Goal: Find specific fact: Find contact information

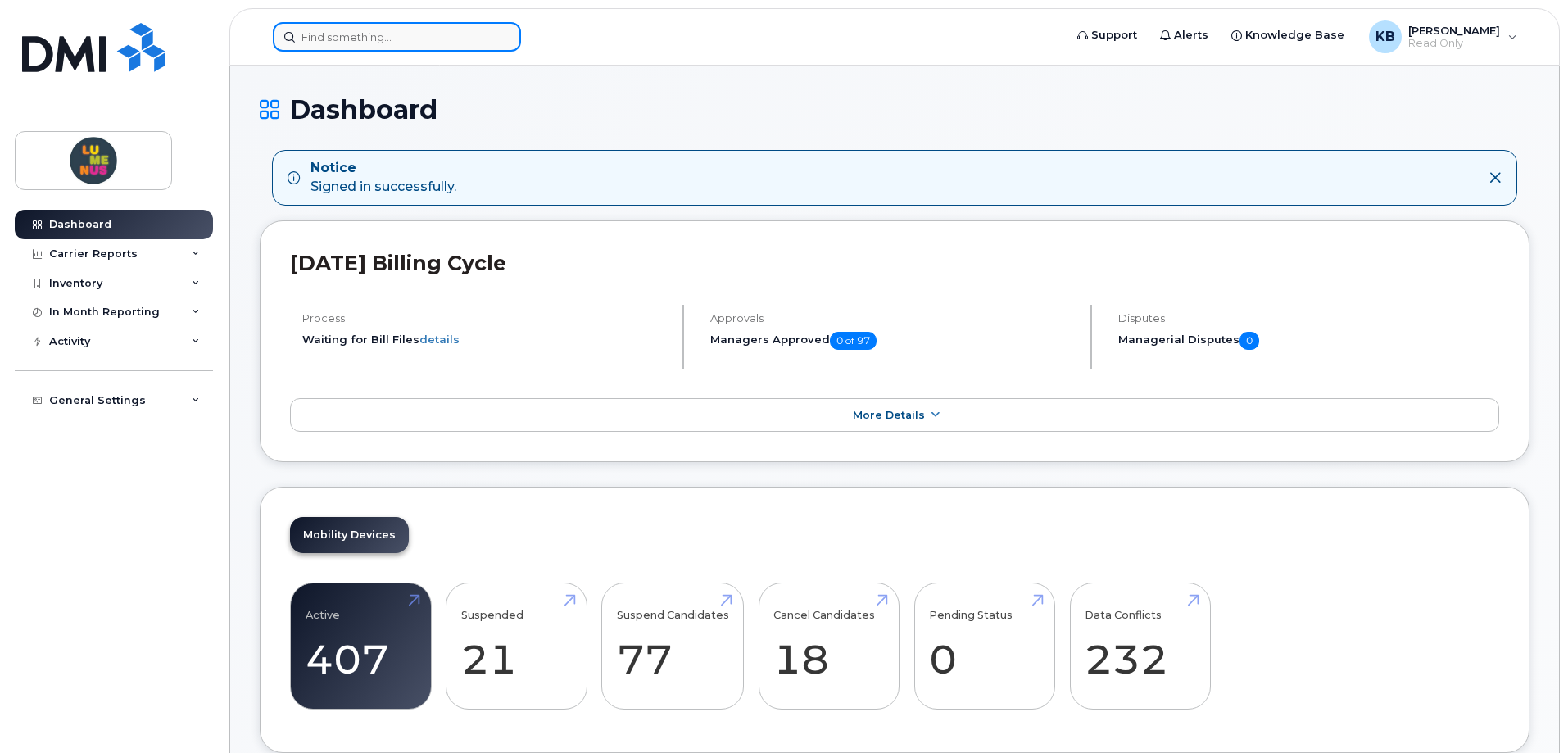
click at [327, 35] on input at bounding box center [397, 37] width 248 height 30
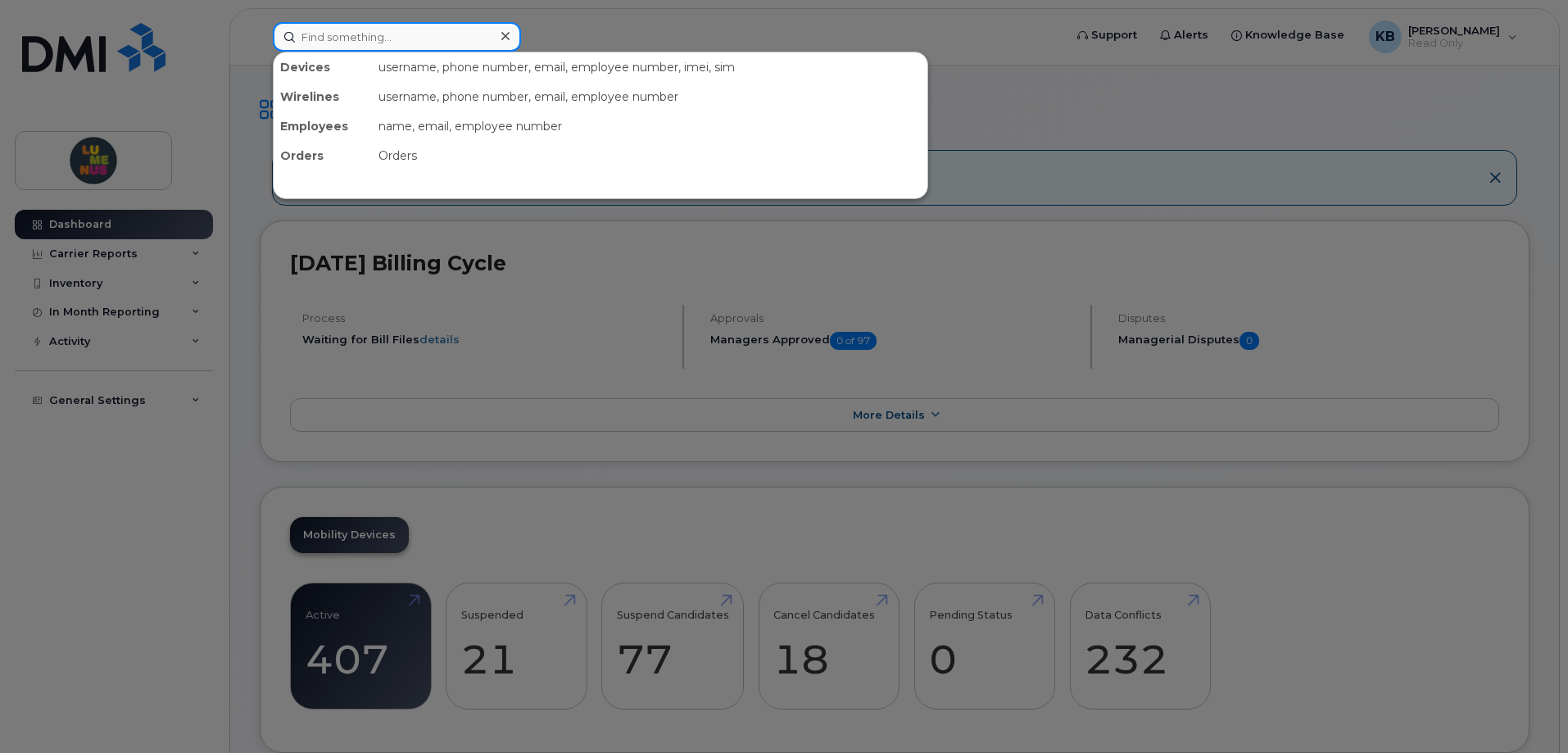
paste input "Stephanie Bilar"
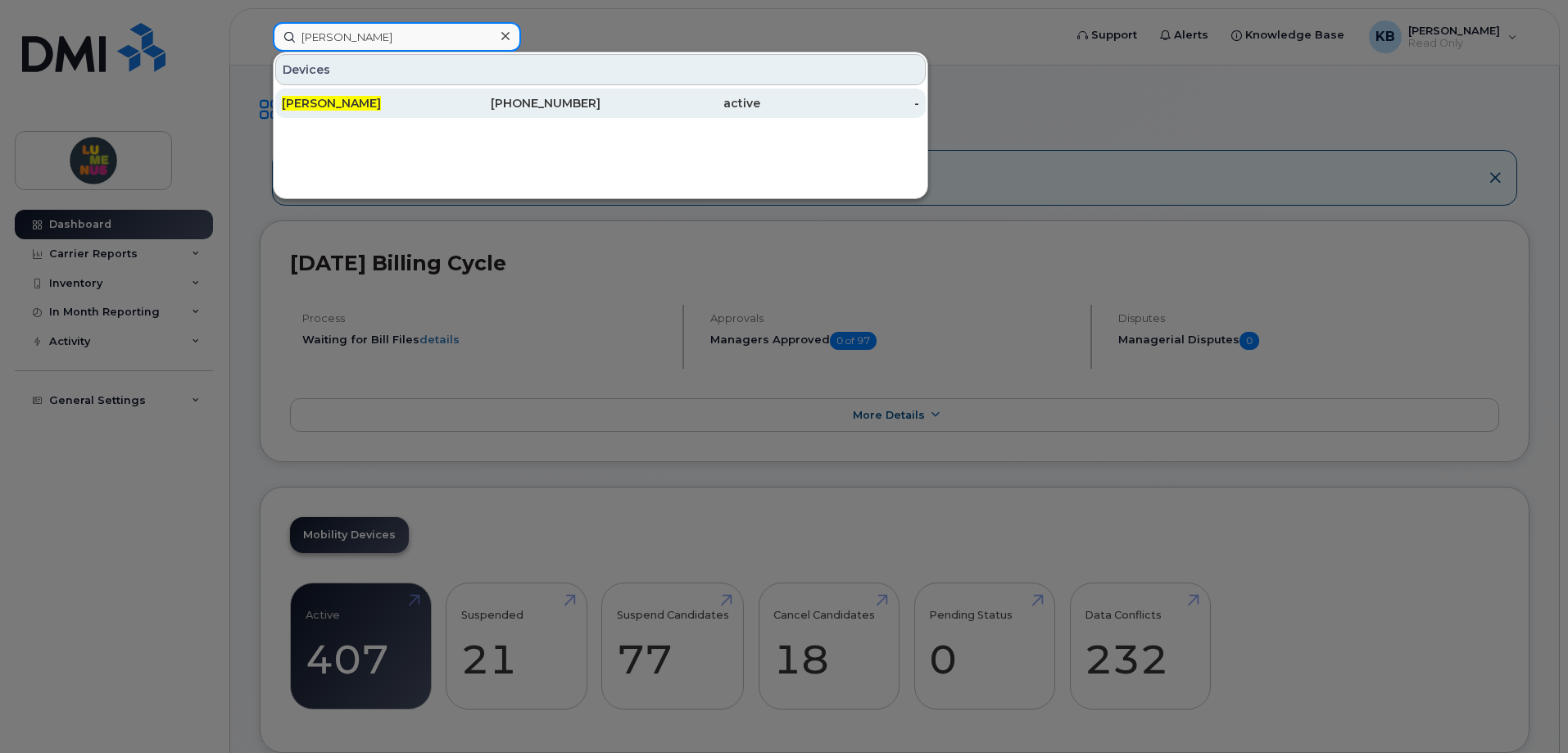
type input "Stephanie Bilar"
click at [335, 101] on span "Stephanie Bilar" at bounding box center [331, 103] width 99 height 15
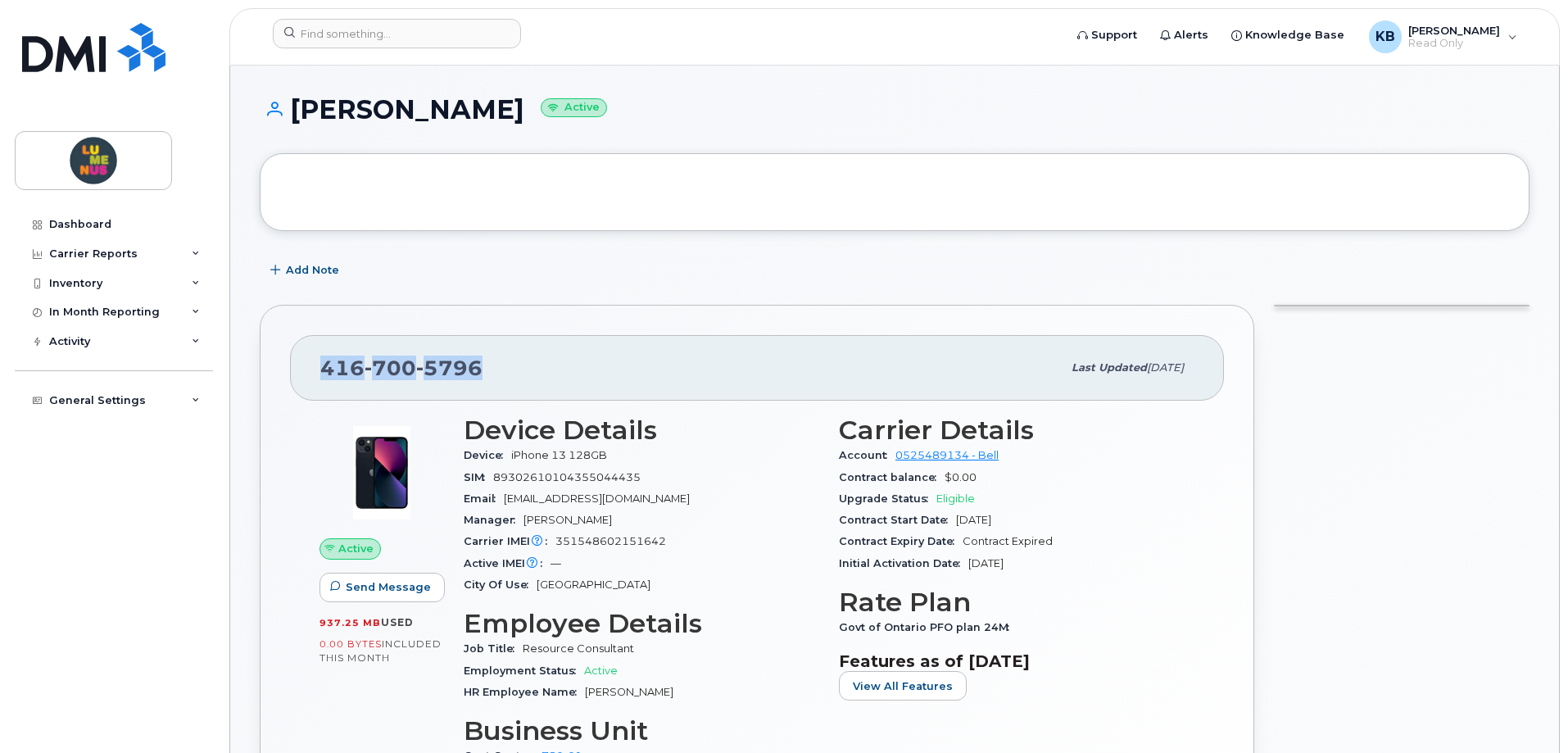
drag, startPoint x: 512, startPoint y: 373, endPoint x: 308, endPoint y: 369, distance: 204.0
click at [308, 369] on div "416 700 5796 Last updated Jun 26, 2025" at bounding box center [757, 367] width 934 height 65
copy span "416 700 5796"
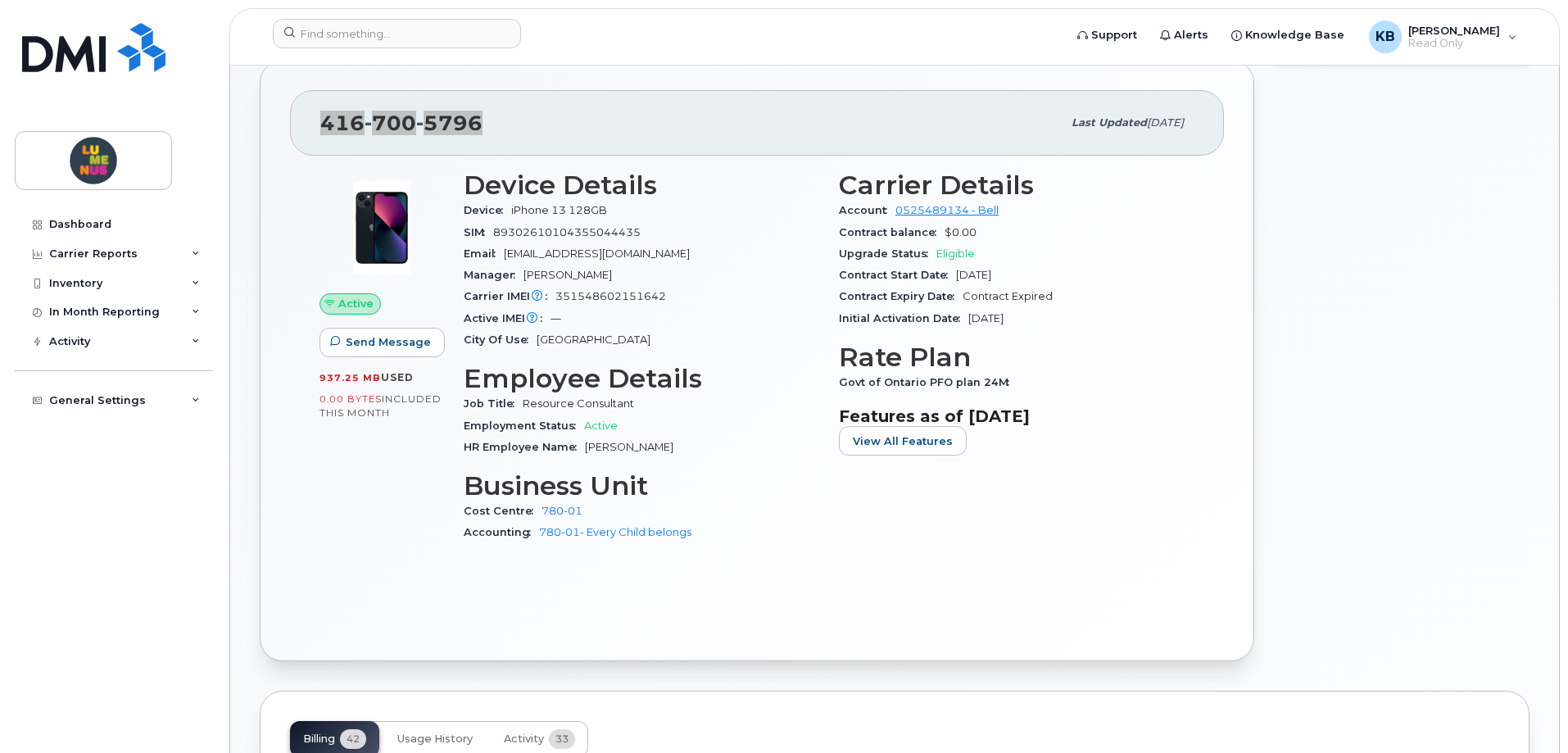
scroll to position [246, 0]
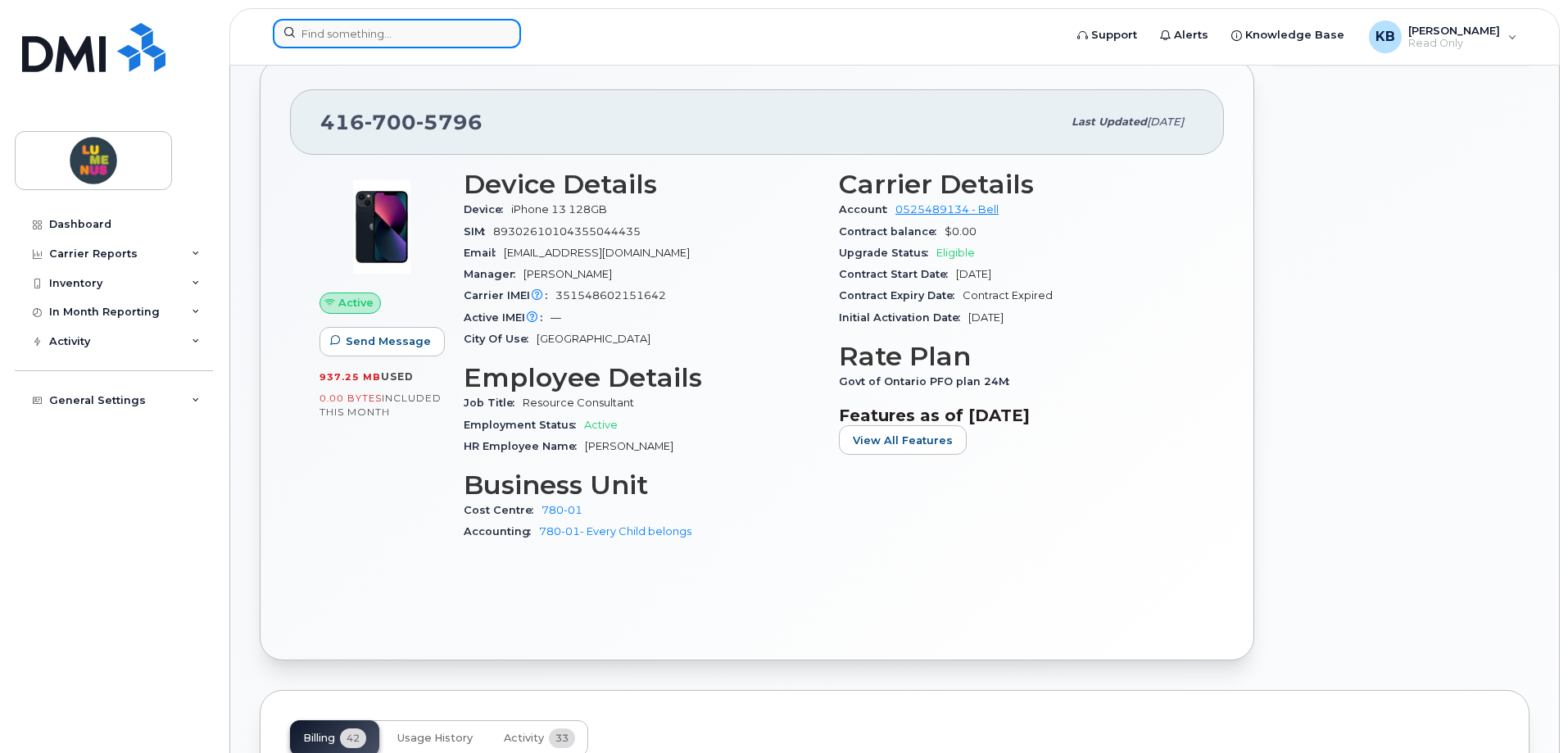
click at [349, 35] on input at bounding box center [397, 34] width 248 height 30
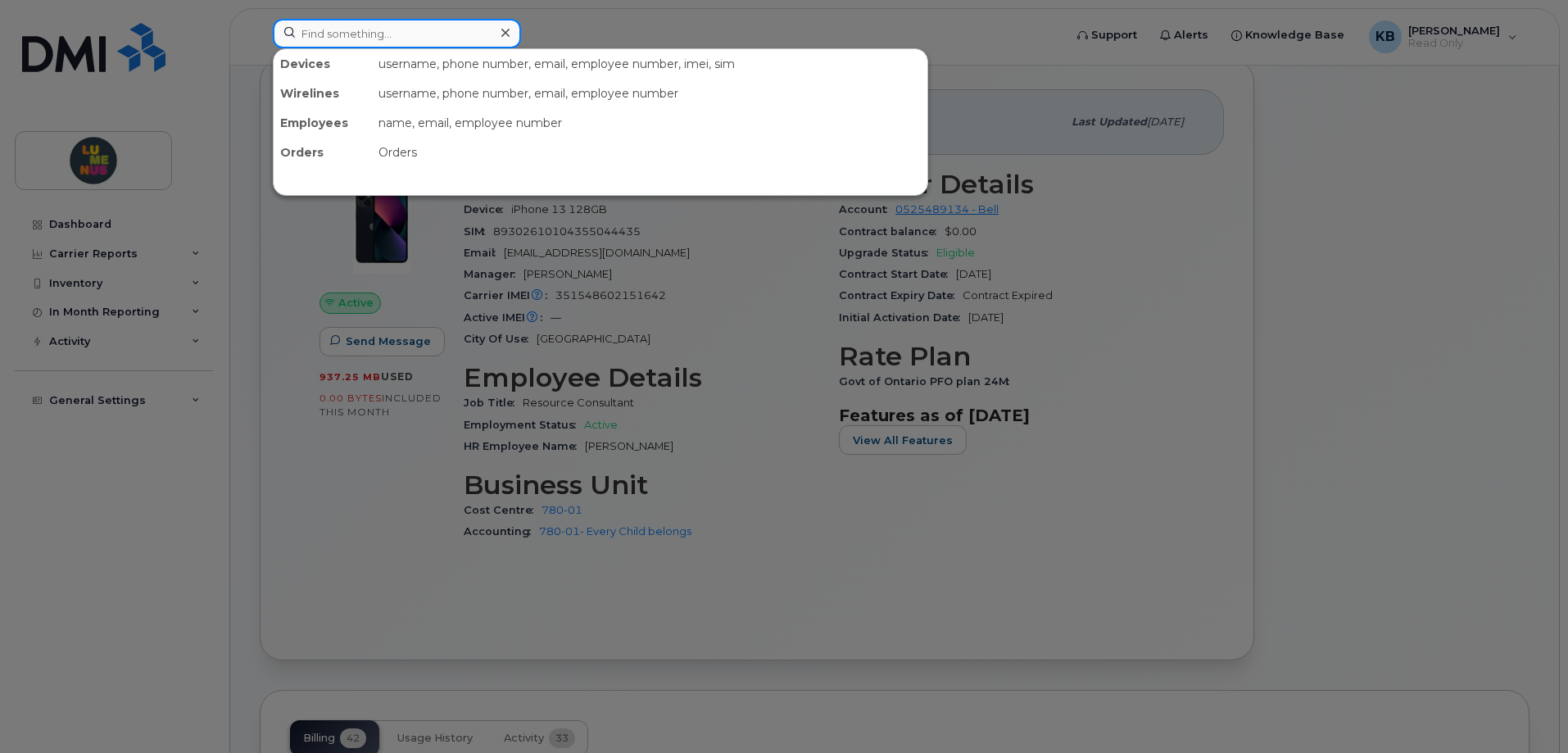
paste input "Diana Burgess"
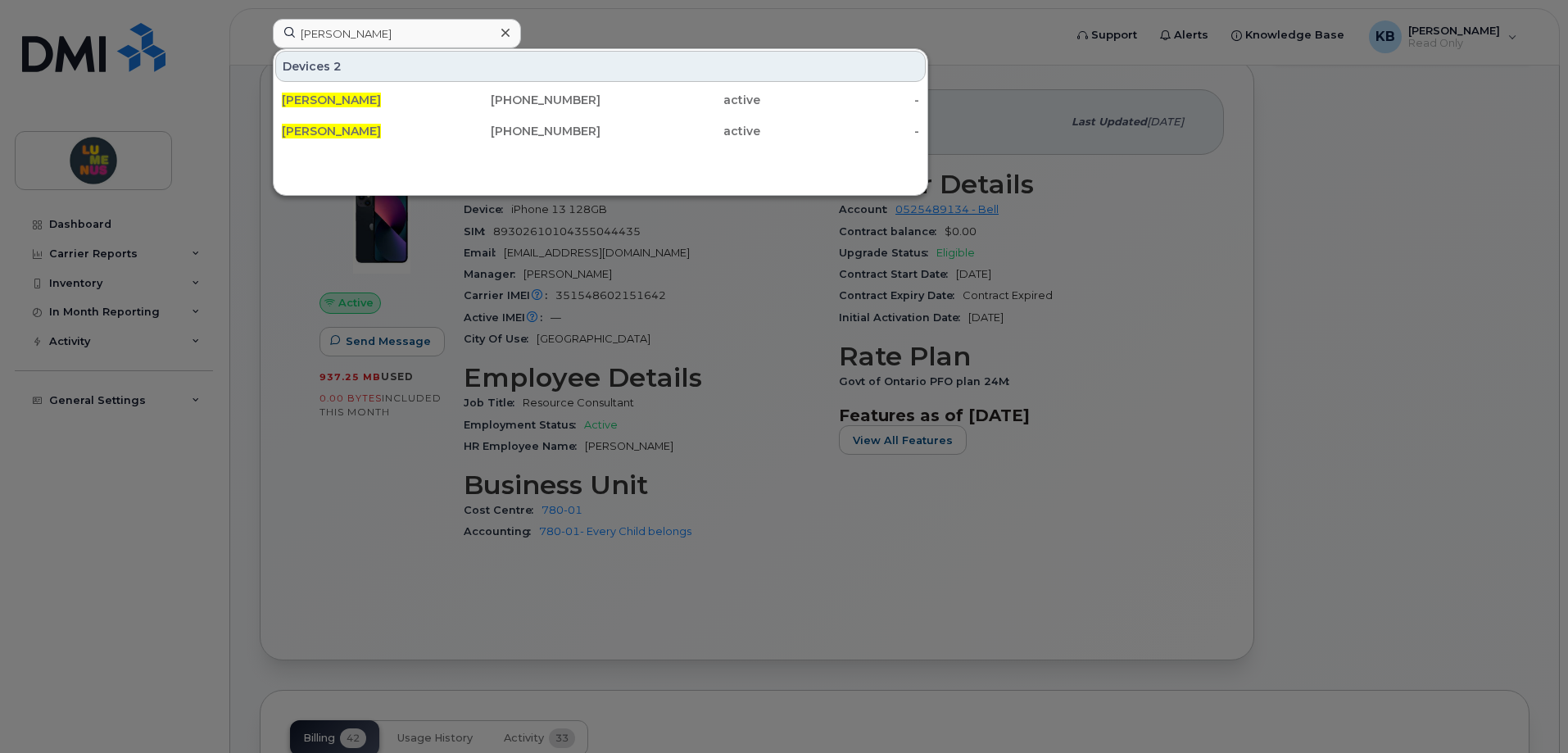
drag, startPoint x: 1395, startPoint y: 356, endPoint x: 1124, endPoint y: 188, distance: 318.8
click at [1388, 351] on div at bounding box center [784, 376] width 1568 height 753
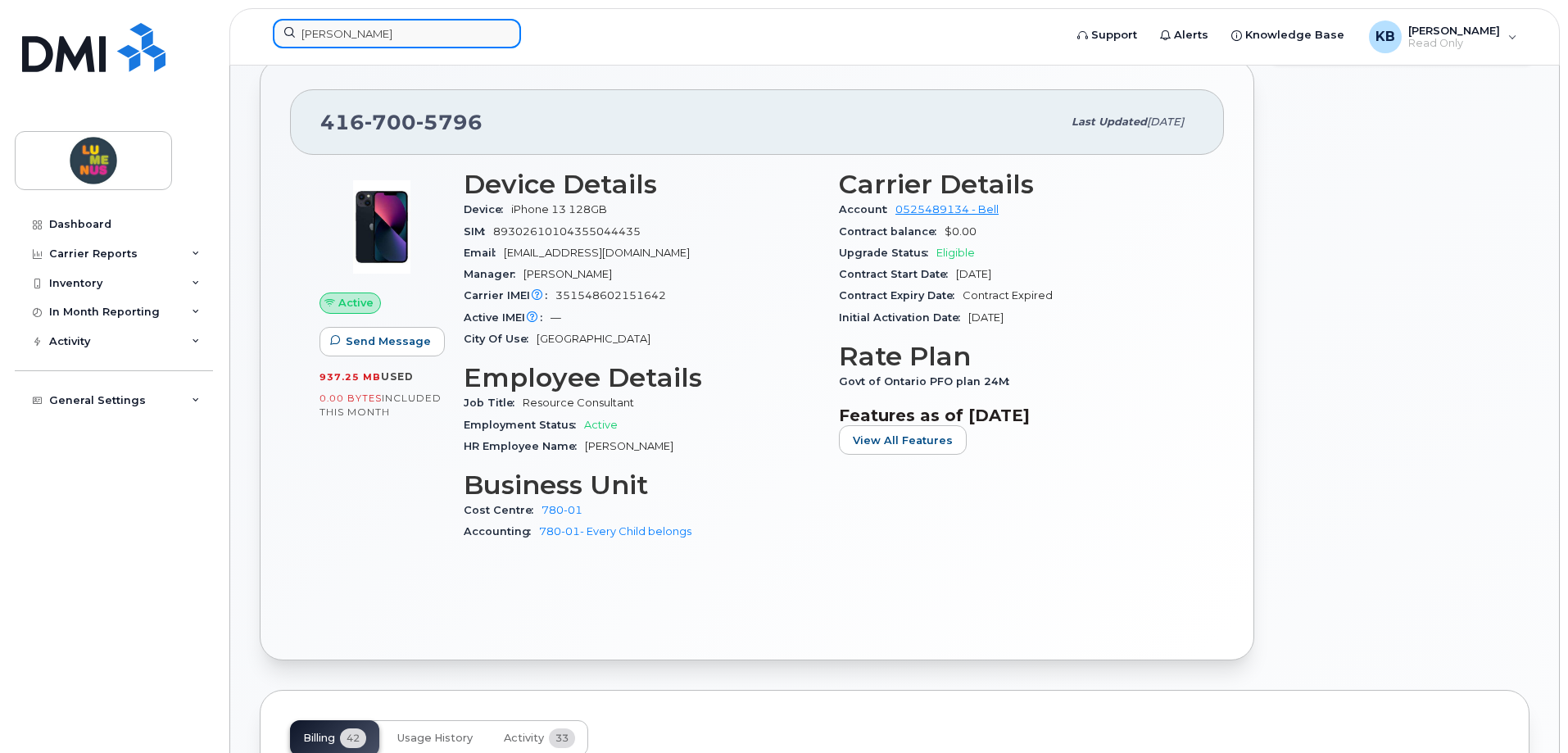
click at [340, 28] on input "Diana Burgess" at bounding box center [397, 34] width 248 height 30
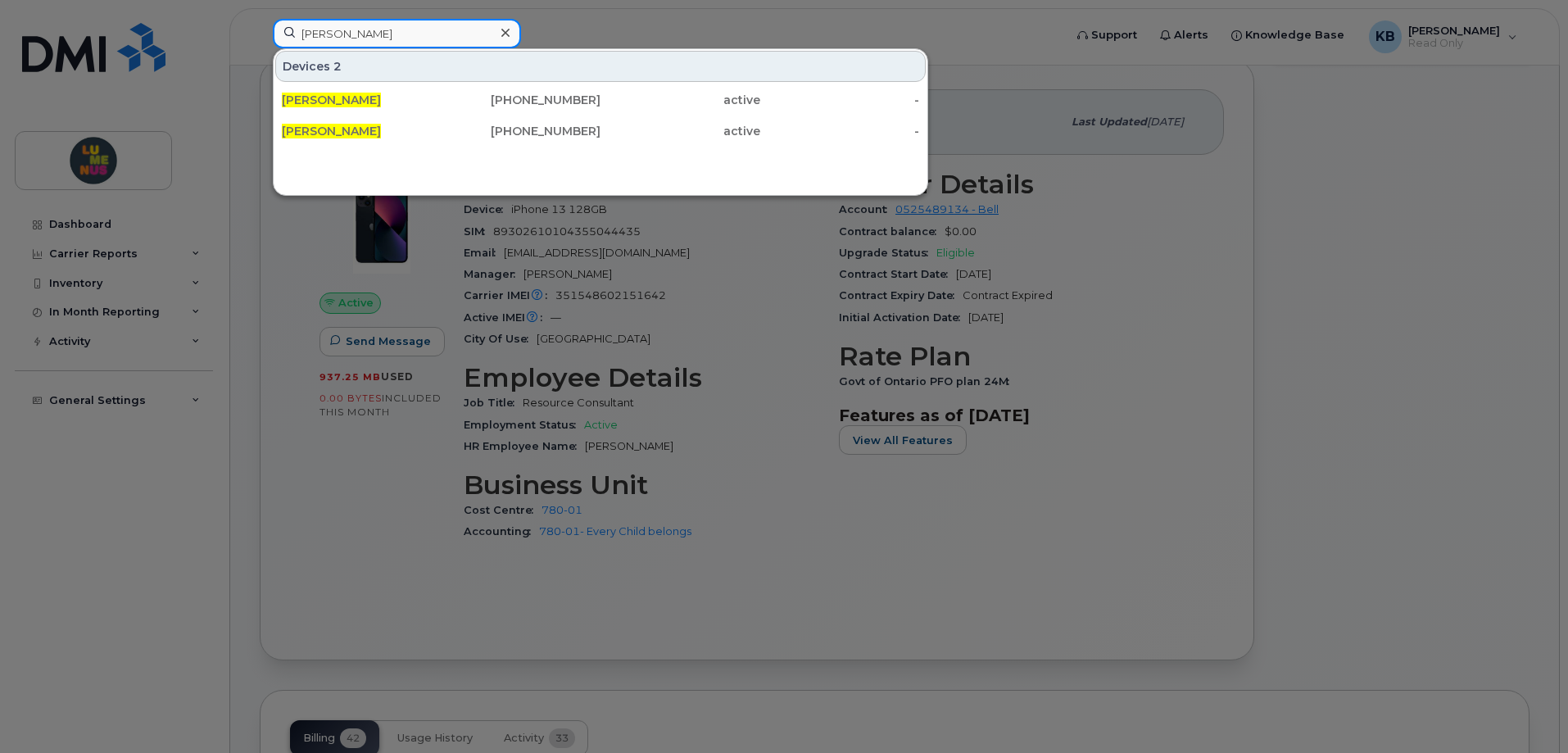
click at [334, 28] on input "Diana Burgess" at bounding box center [397, 34] width 248 height 30
drag, startPoint x: 346, startPoint y: 34, endPoint x: 354, endPoint y: 35, distance: 8.1
click at [347, 34] on input "Diana Burgess" at bounding box center [397, 34] width 248 height 30
click at [418, 33] on input "Diana Burgess" at bounding box center [397, 34] width 248 height 30
drag, startPoint x: 436, startPoint y: 31, endPoint x: 244, endPoint y: 37, distance: 192.1
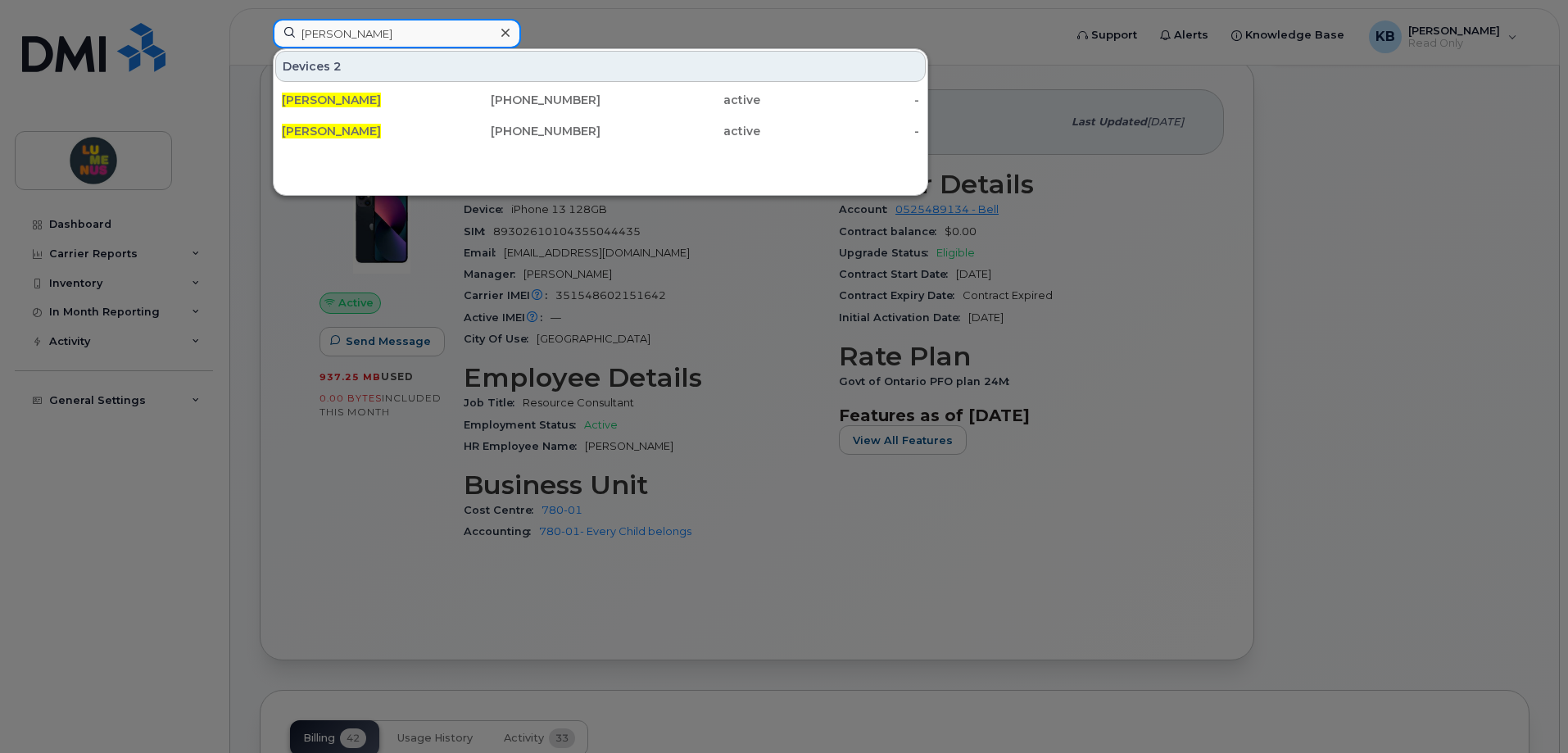
click at [260, 37] on div "Diana Burgess Devices 2 Diana Burgess 437-326-3589 active - Diana Burgess 416-6…" at bounding box center [663, 37] width 806 height 36
paste input "4379987104"
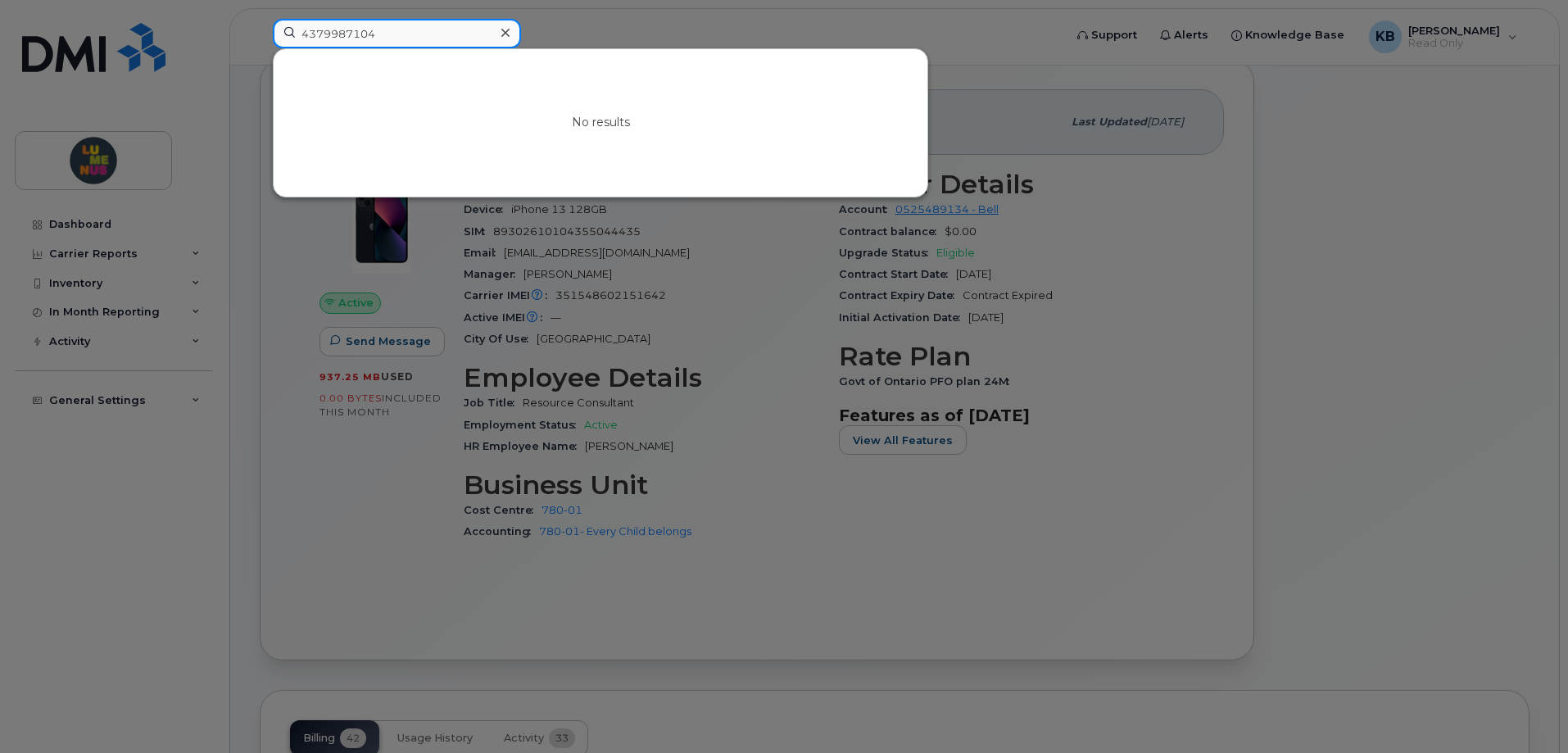
type input "4379987104"
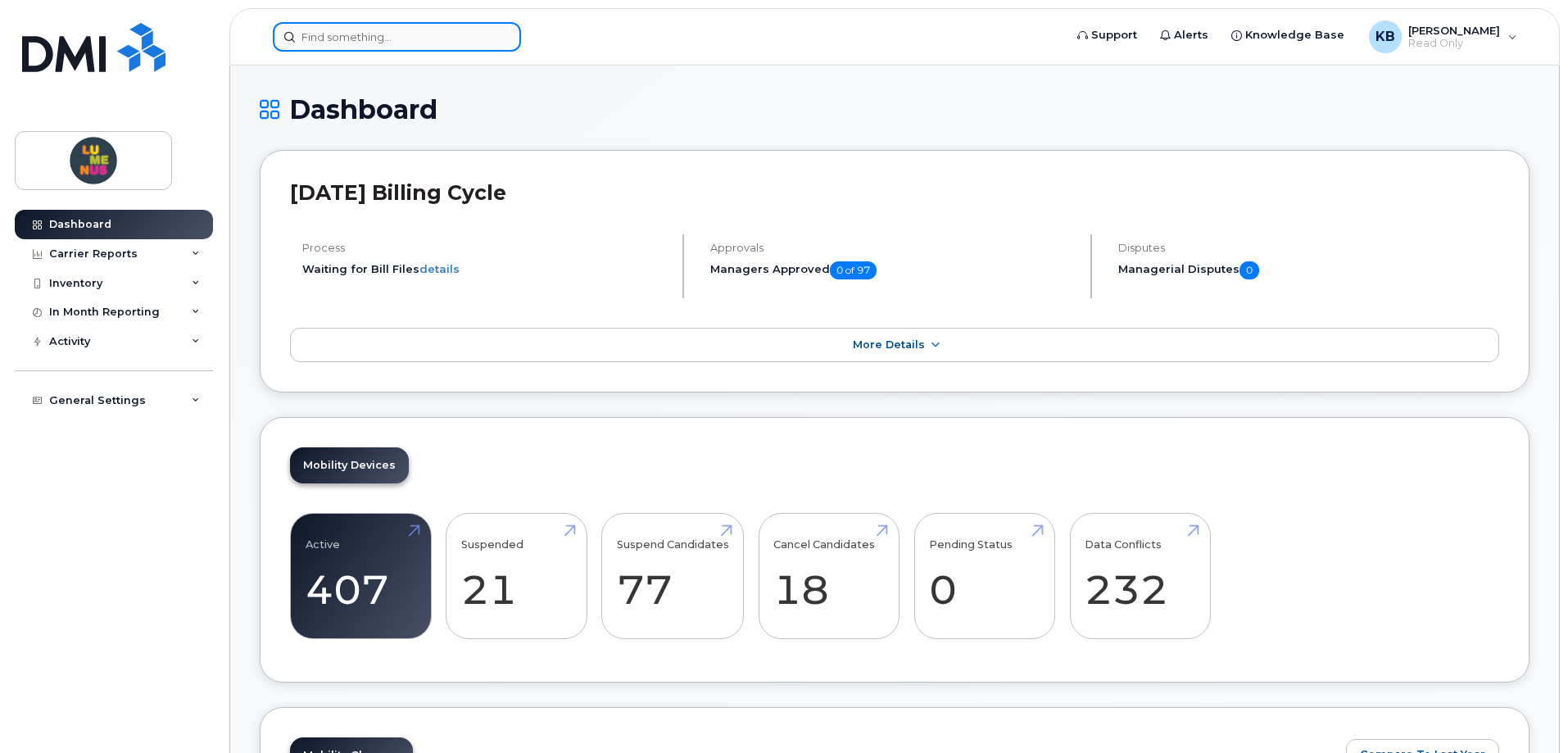
click at [378, 40] on input at bounding box center [397, 37] width 248 height 30
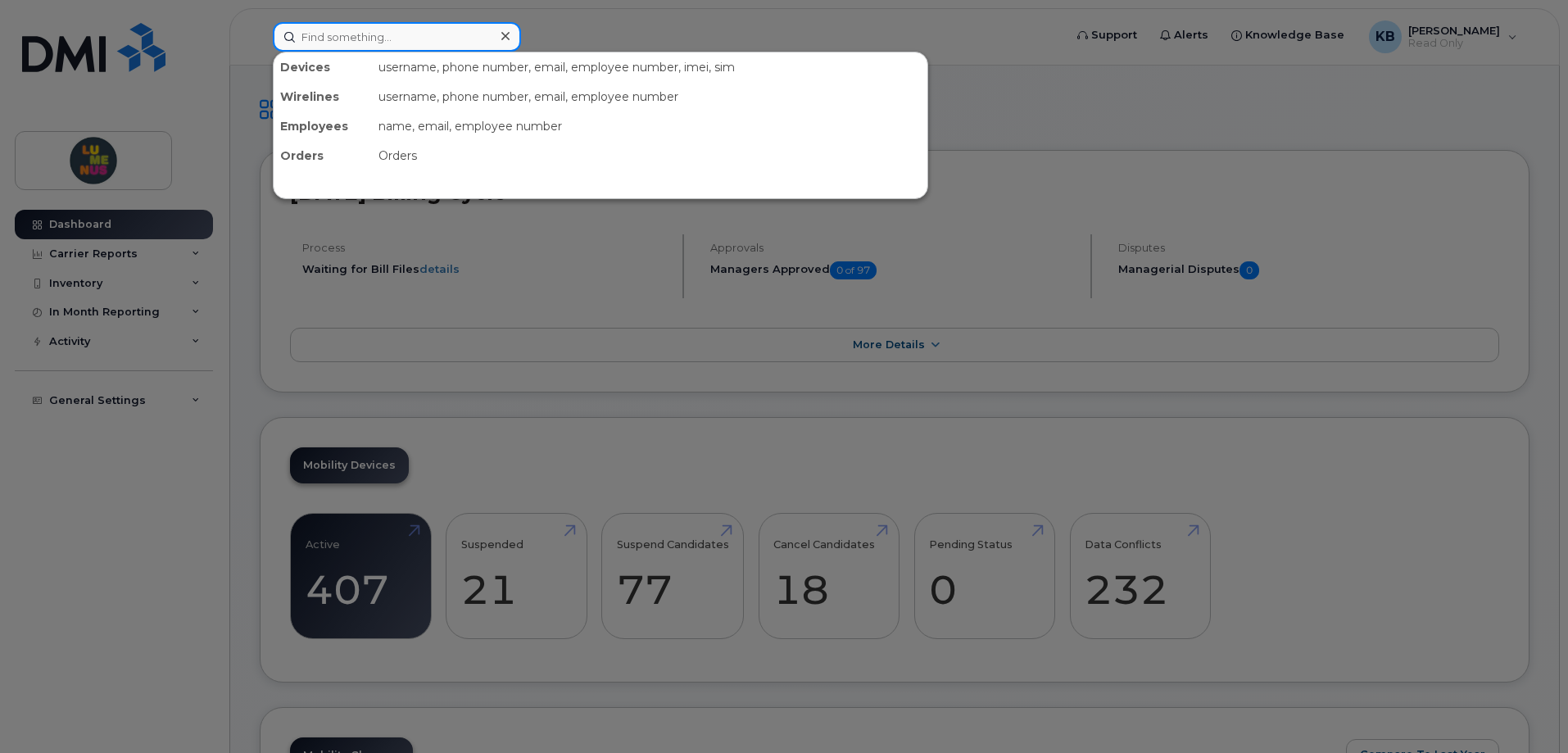
paste input "4379987104"
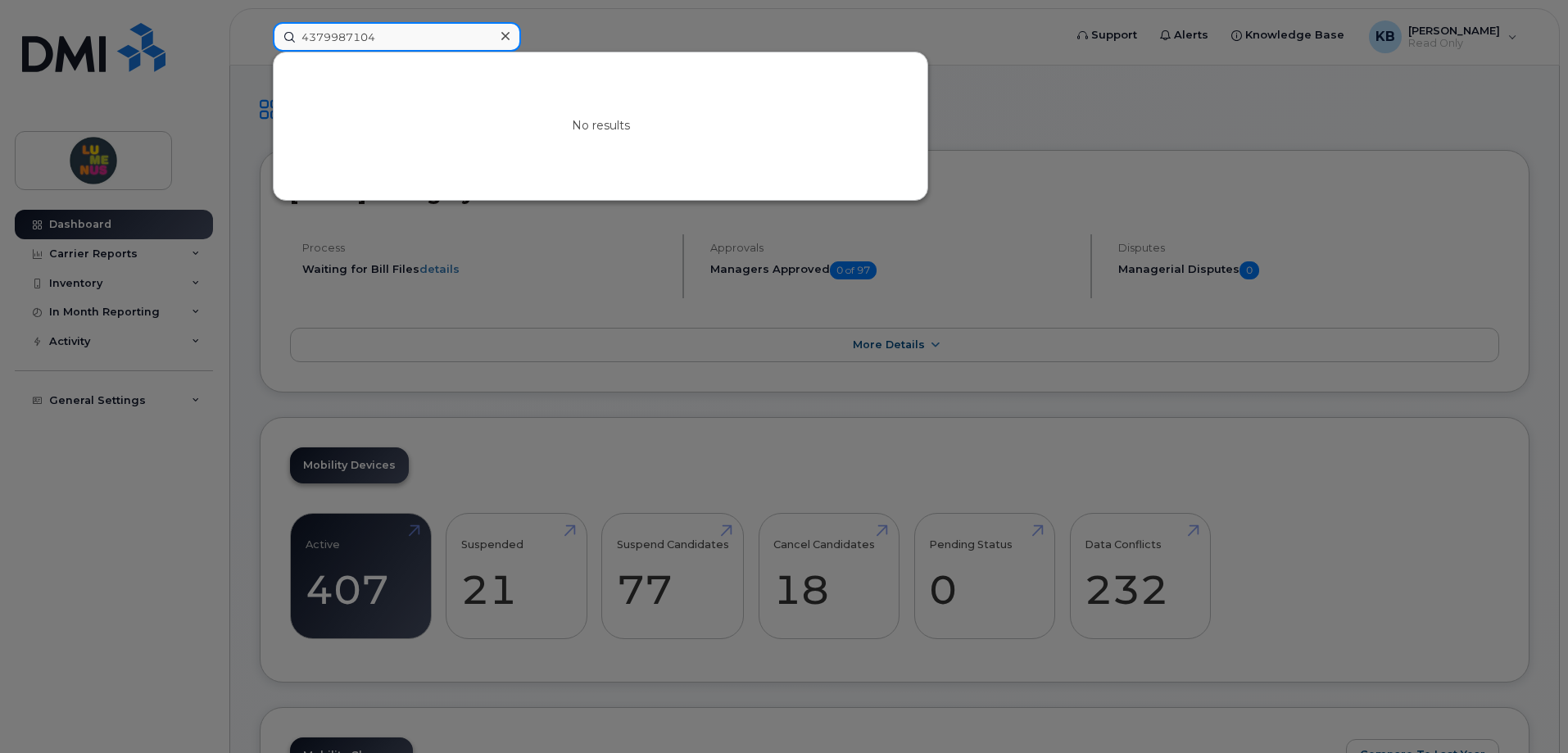
type input "4379987104"
click at [405, 35] on input "4379987104" at bounding box center [397, 37] width 248 height 30
drag, startPoint x: 395, startPoint y: 32, endPoint x: 184, endPoint y: 28, distance: 211.0
click at [260, 28] on div "4379987104 No results" at bounding box center [663, 37] width 806 height 30
click at [1280, 39] on div at bounding box center [784, 376] width 1568 height 753
